Goal: Find contact information

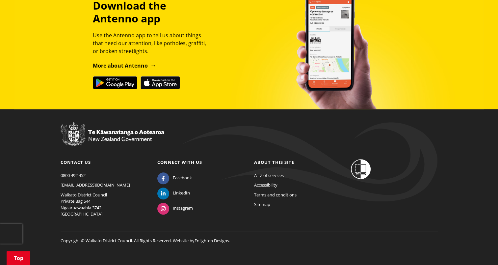
scroll to position [718, 0]
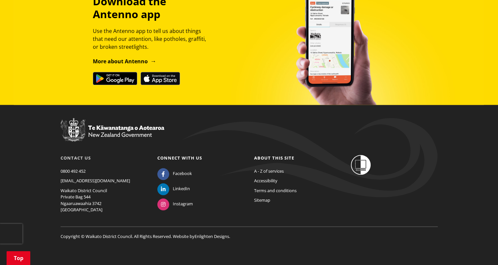
click at [85, 156] on link "Contact us" at bounding box center [76, 158] width 30 height 6
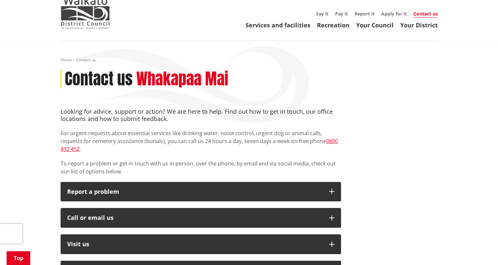
scroll to position [99, 0]
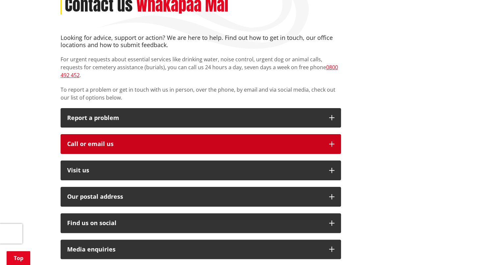
click at [254, 141] on div "Call or email us" at bounding box center [194, 144] width 255 height 7
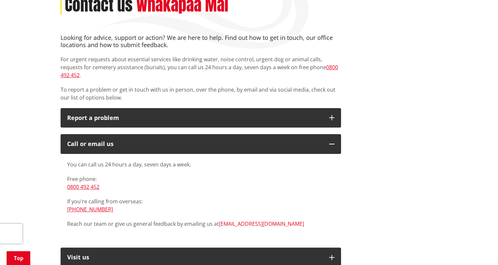
click at [253, 220] on link "[EMAIL_ADDRESS][DOMAIN_NAME]" at bounding box center [261, 223] width 85 height 7
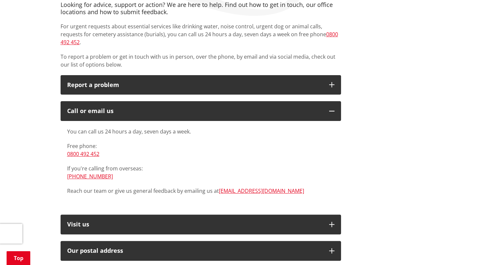
scroll to position [0, 0]
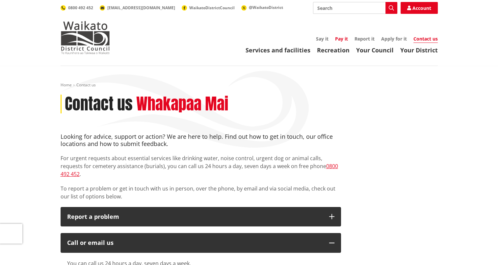
click at [339, 39] on link "Pay it" at bounding box center [341, 39] width 13 height 6
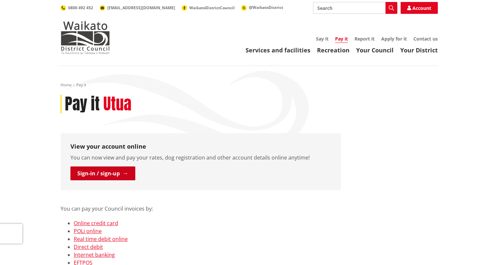
click at [113, 175] on link "Sign-in / sign-up" at bounding box center [102, 173] width 65 height 14
